Goal: Book appointment/travel/reservation

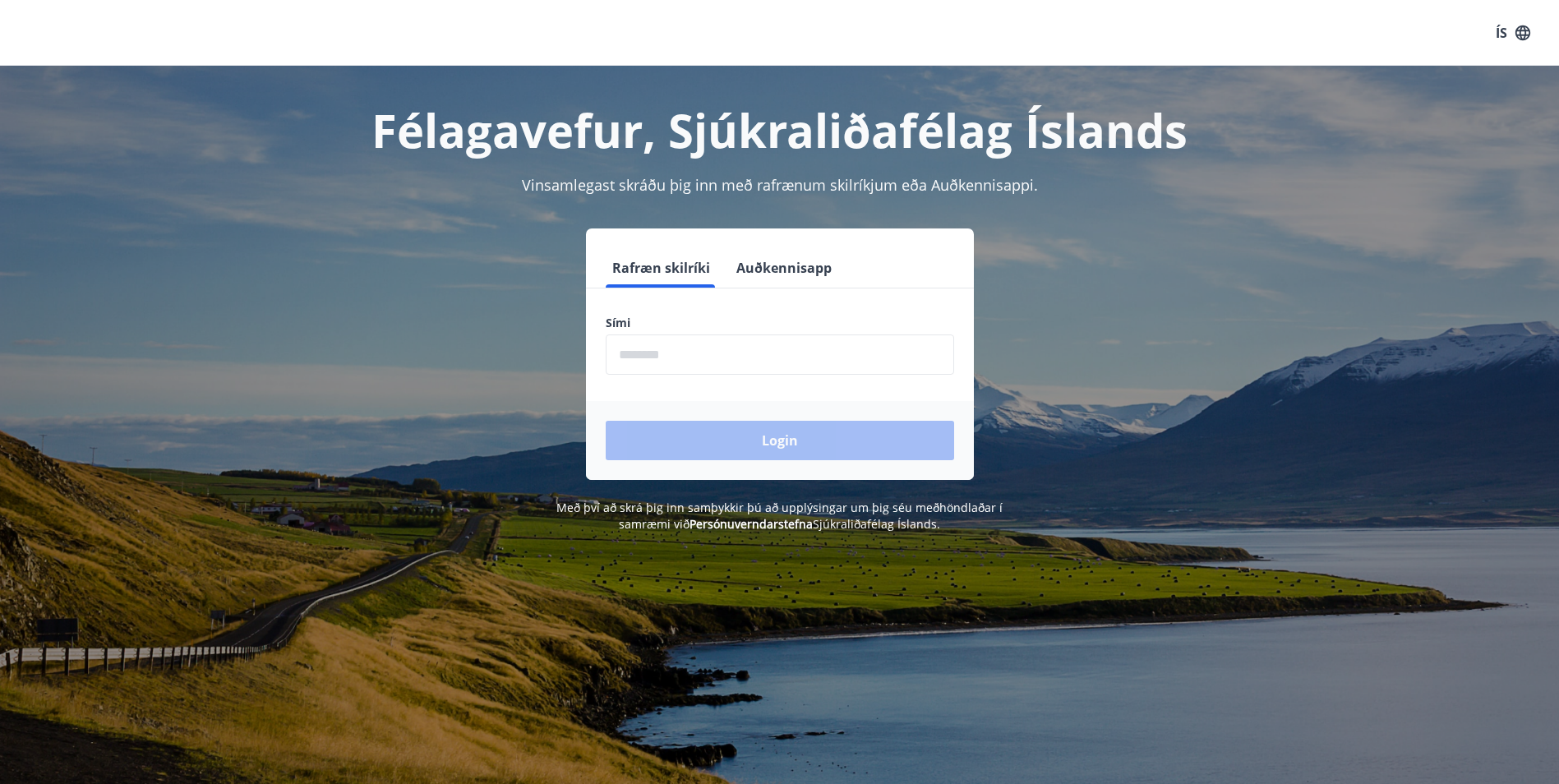
click at [633, 351] on input "phone" at bounding box center [780, 355] width 348 height 41
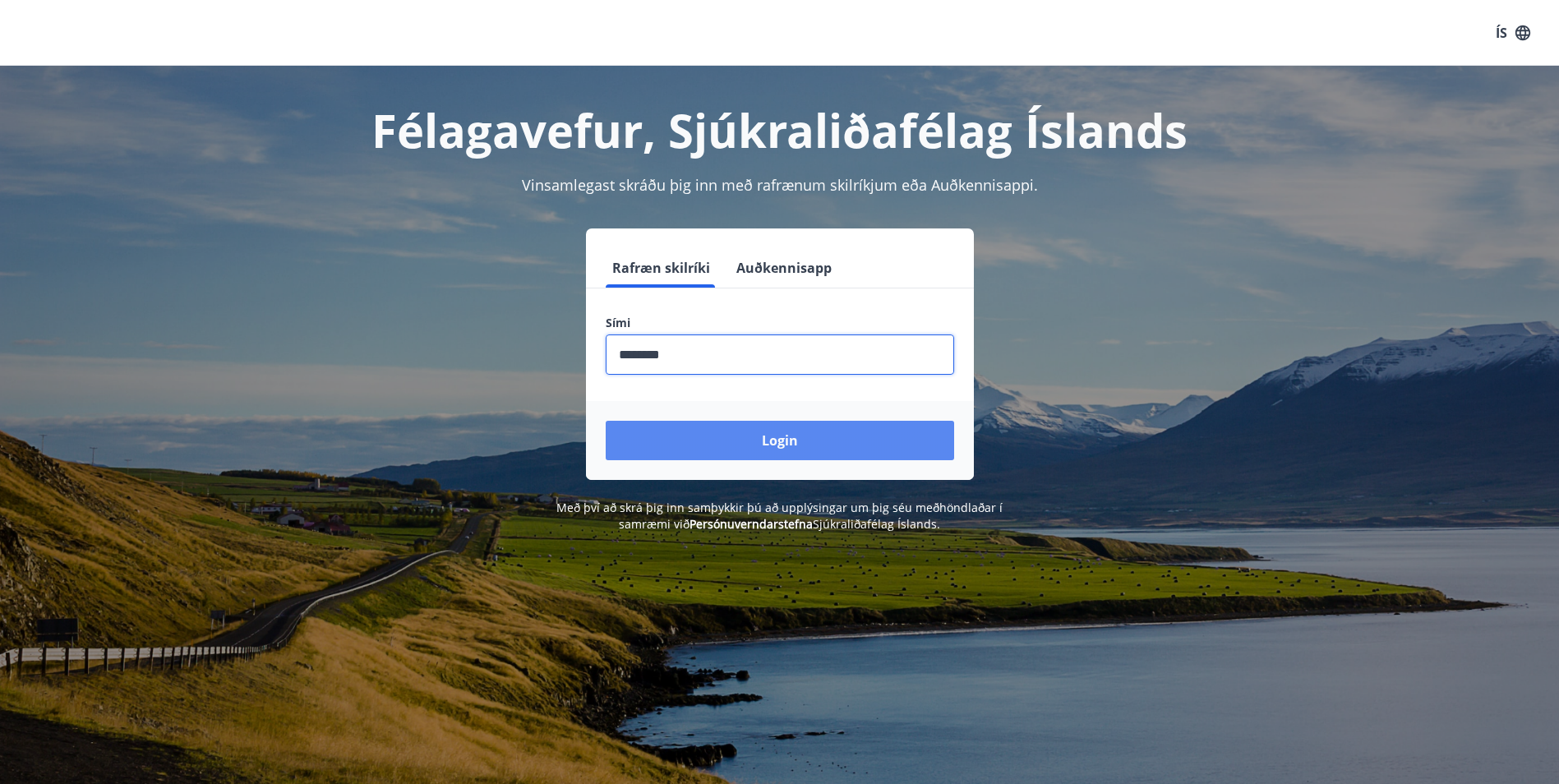
type input "********"
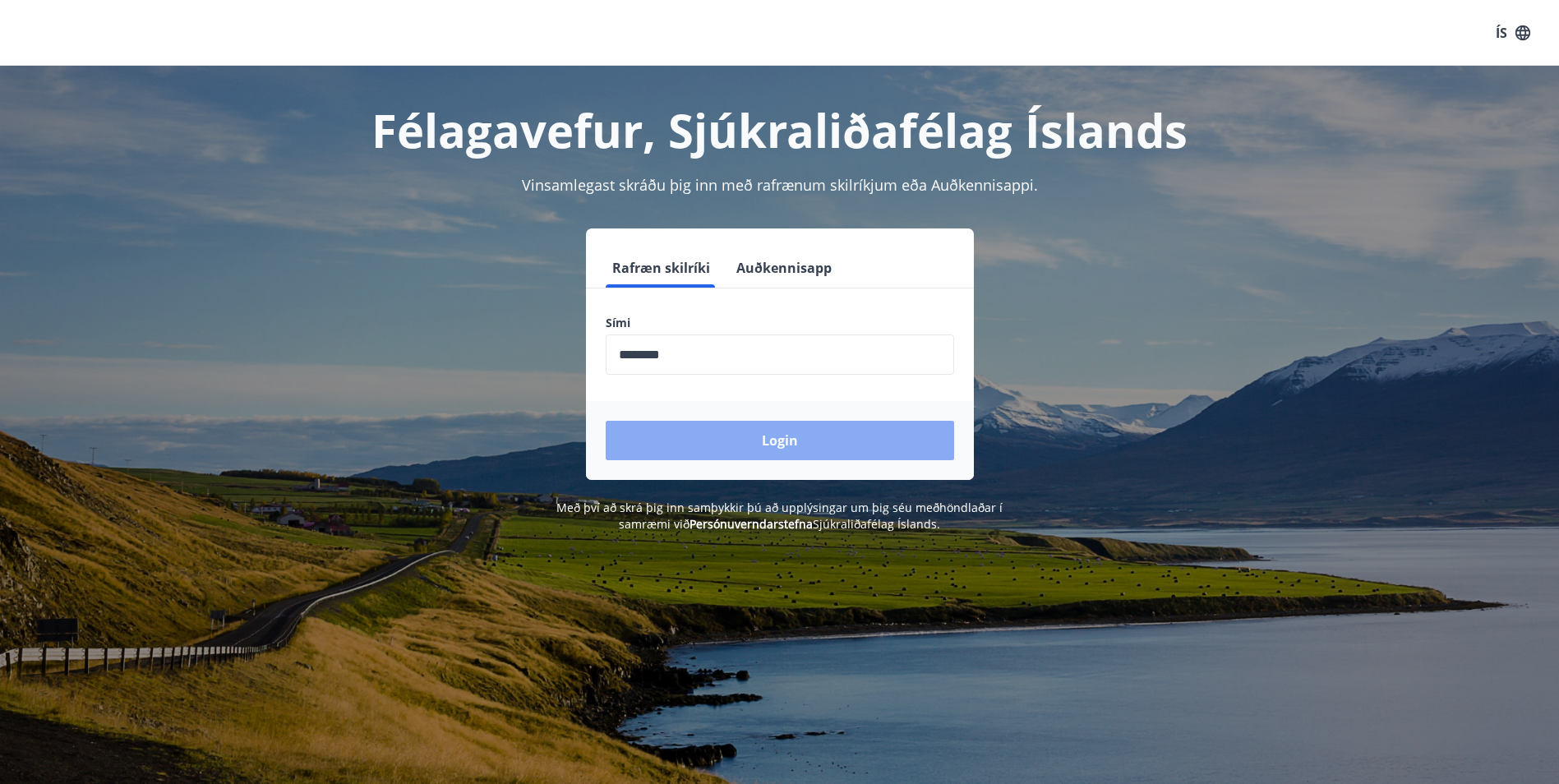
click at [767, 438] on button "Login" at bounding box center [780, 440] width 348 height 40
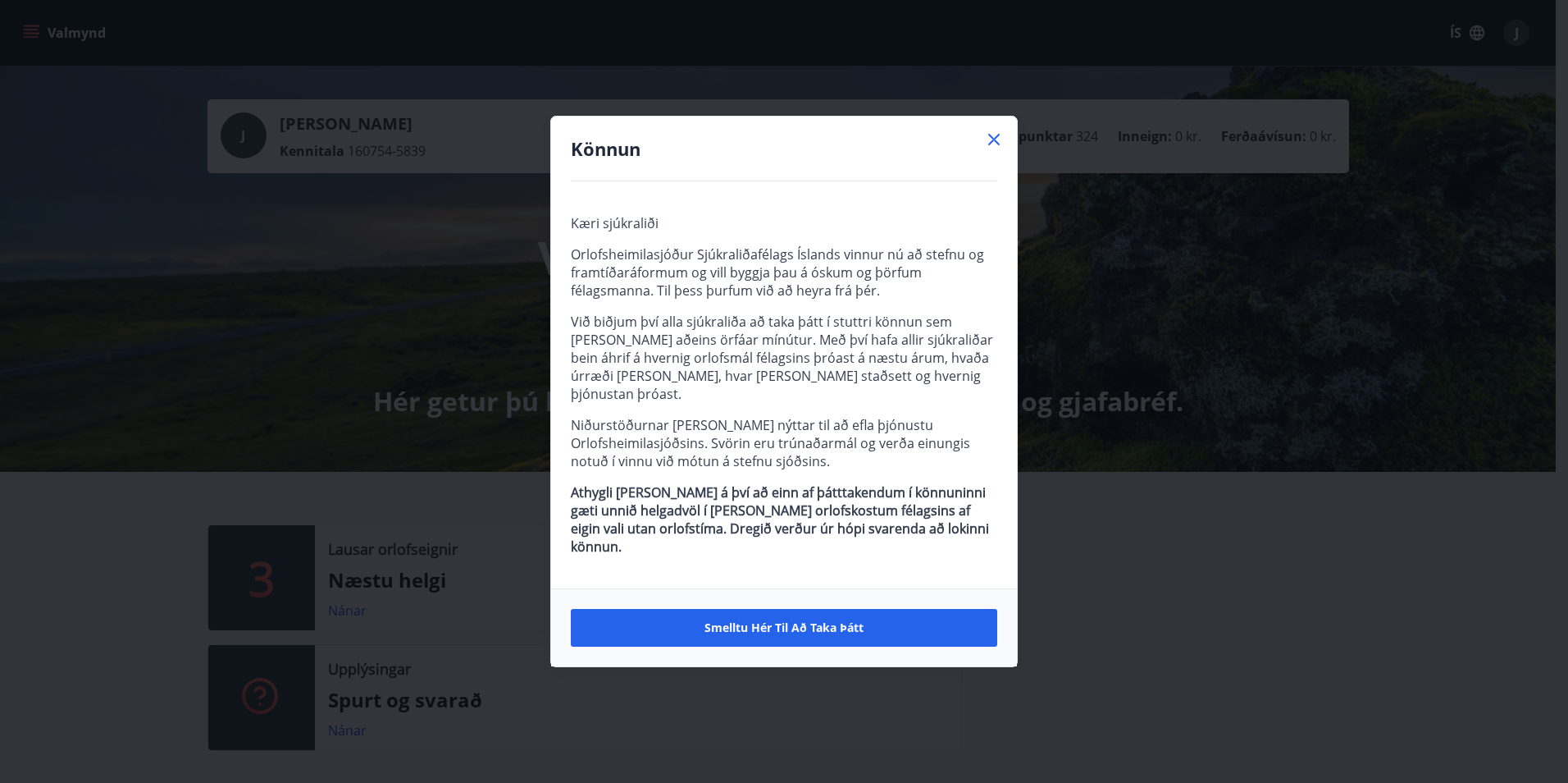
click at [762, 619] on span "Smelltu hér til að taka þátt" at bounding box center [784, 627] width 159 height 16
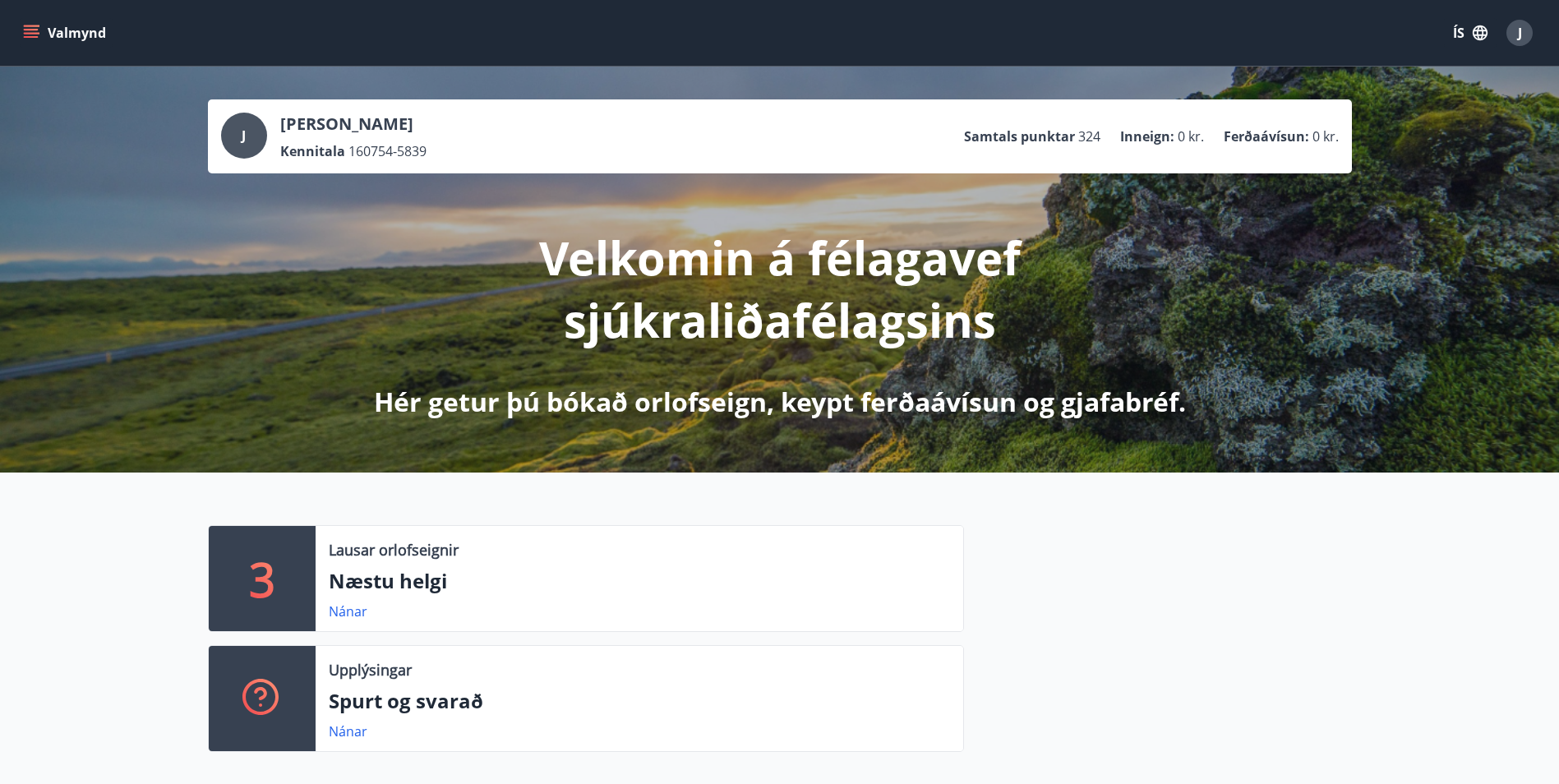
click at [262, 565] on p "3" at bounding box center [262, 577] width 26 height 62
click at [385, 583] on p "Næstu helgi" at bounding box center [639, 580] width 621 height 28
click at [350, 610] on link "Nánar" at bounding box center [348, 611] width 39 height 18
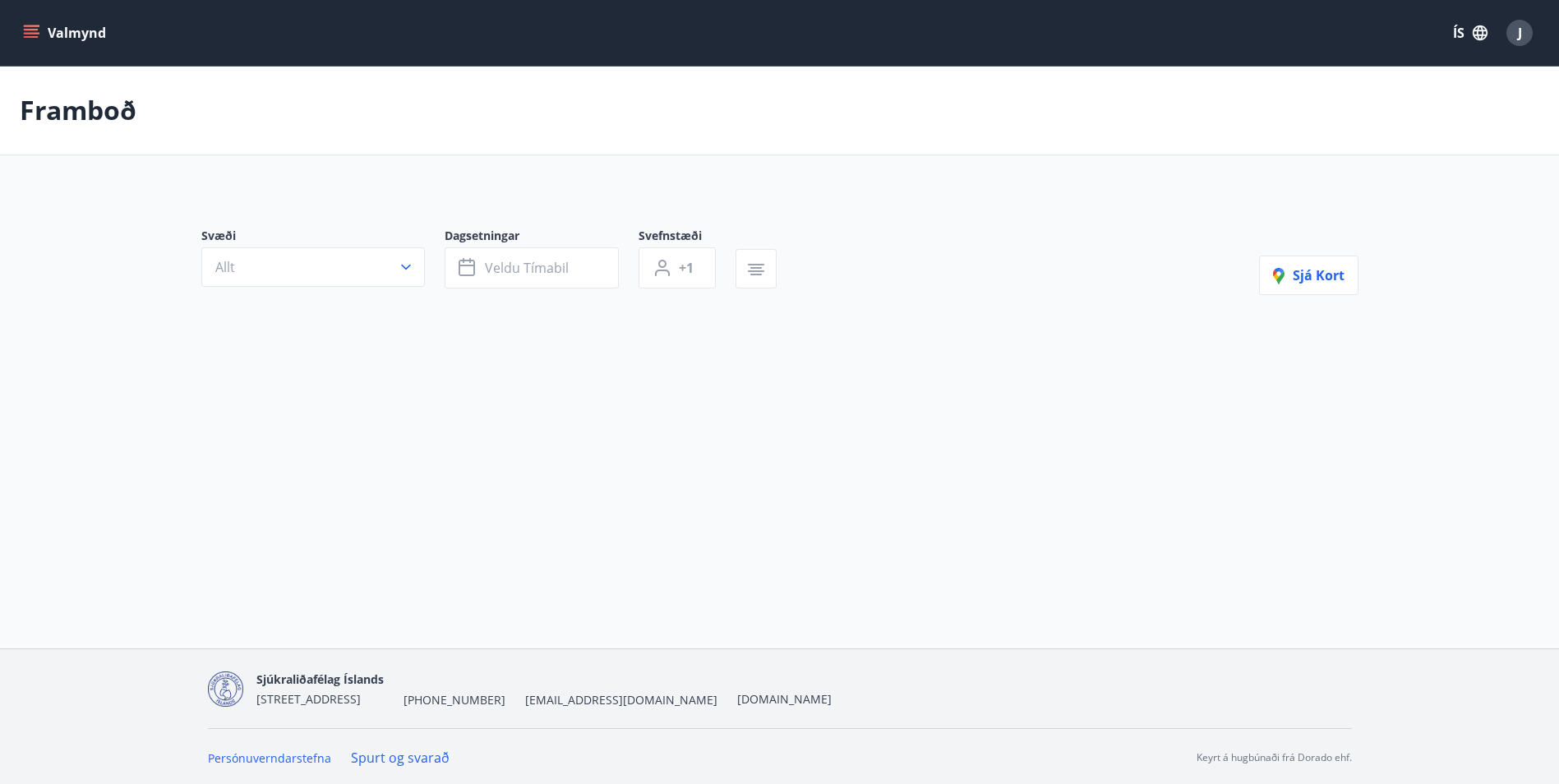
type input "*"
